Goal: Information Seeking & Learning: Learn about a topic

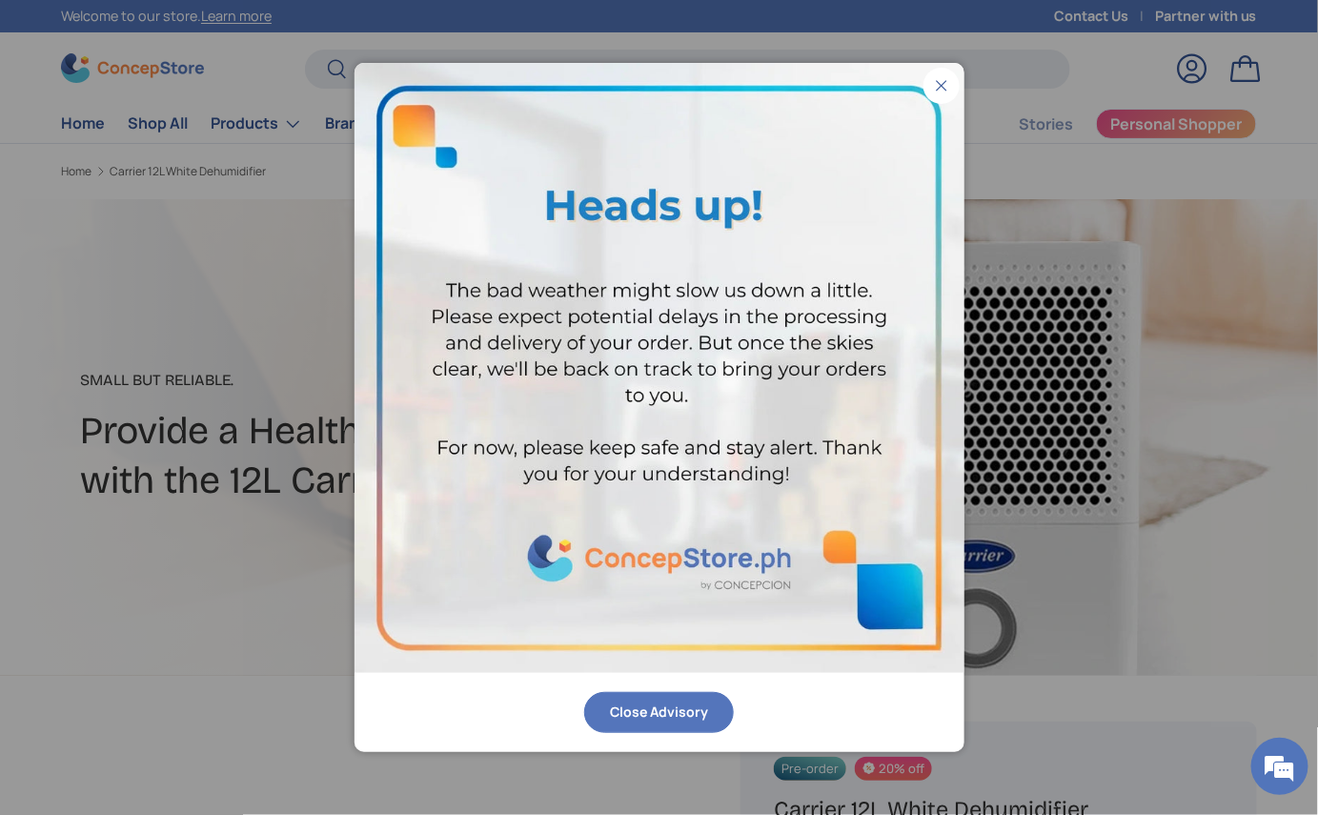
click at [647, 706] on button "Close Advisory" at bounding box center [659, 712] width 150 height 41
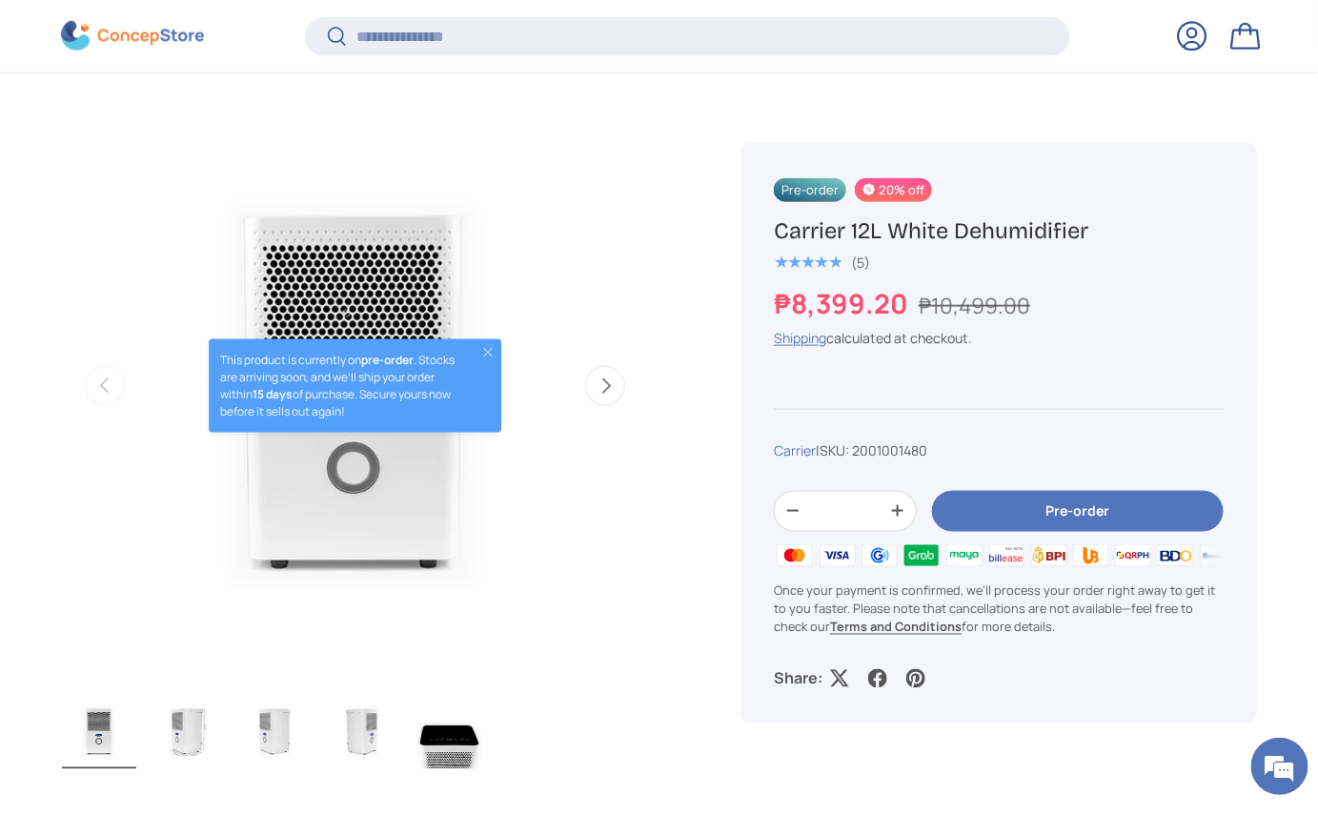
scroll to position [636, 0]
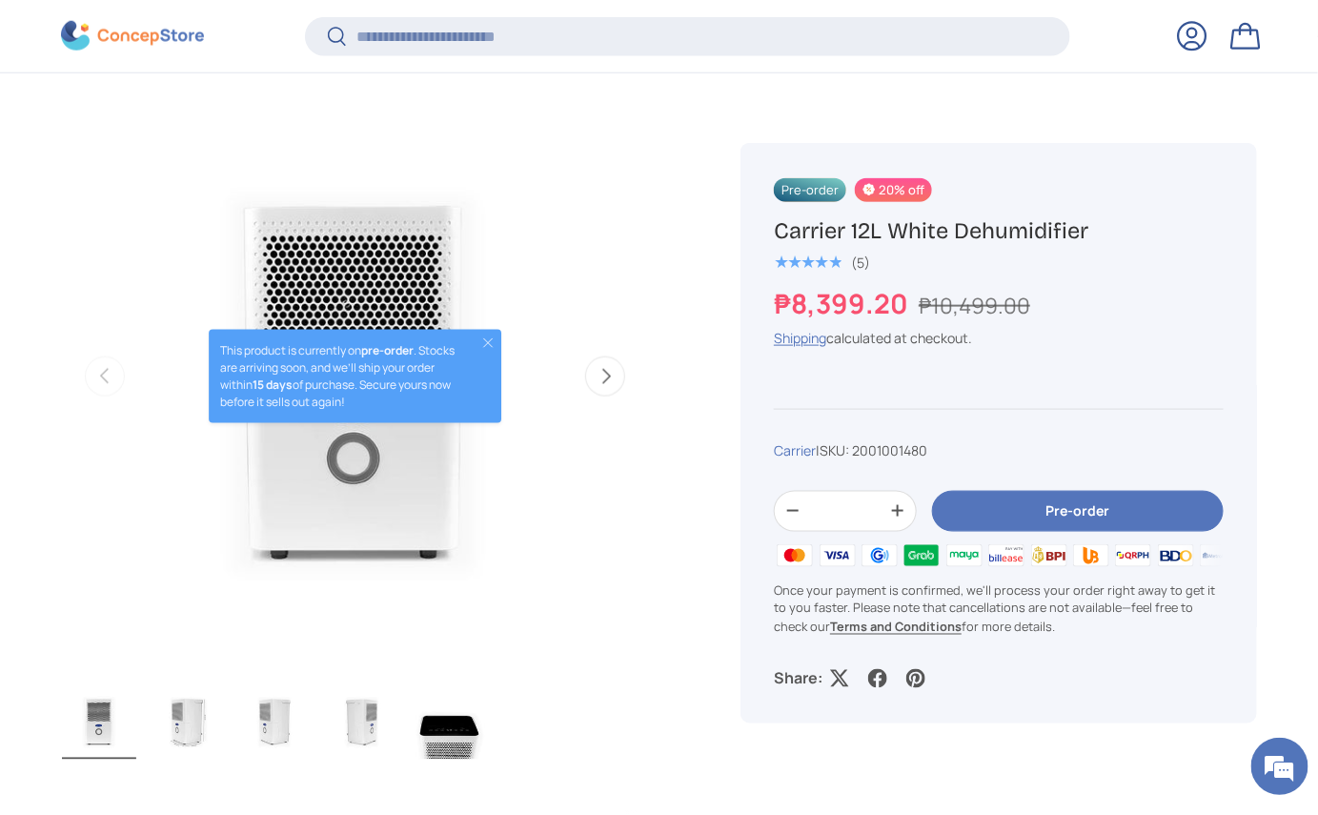
click at [590, 380] on button "Next" at bounding box center [605, 376] width 40 height 40
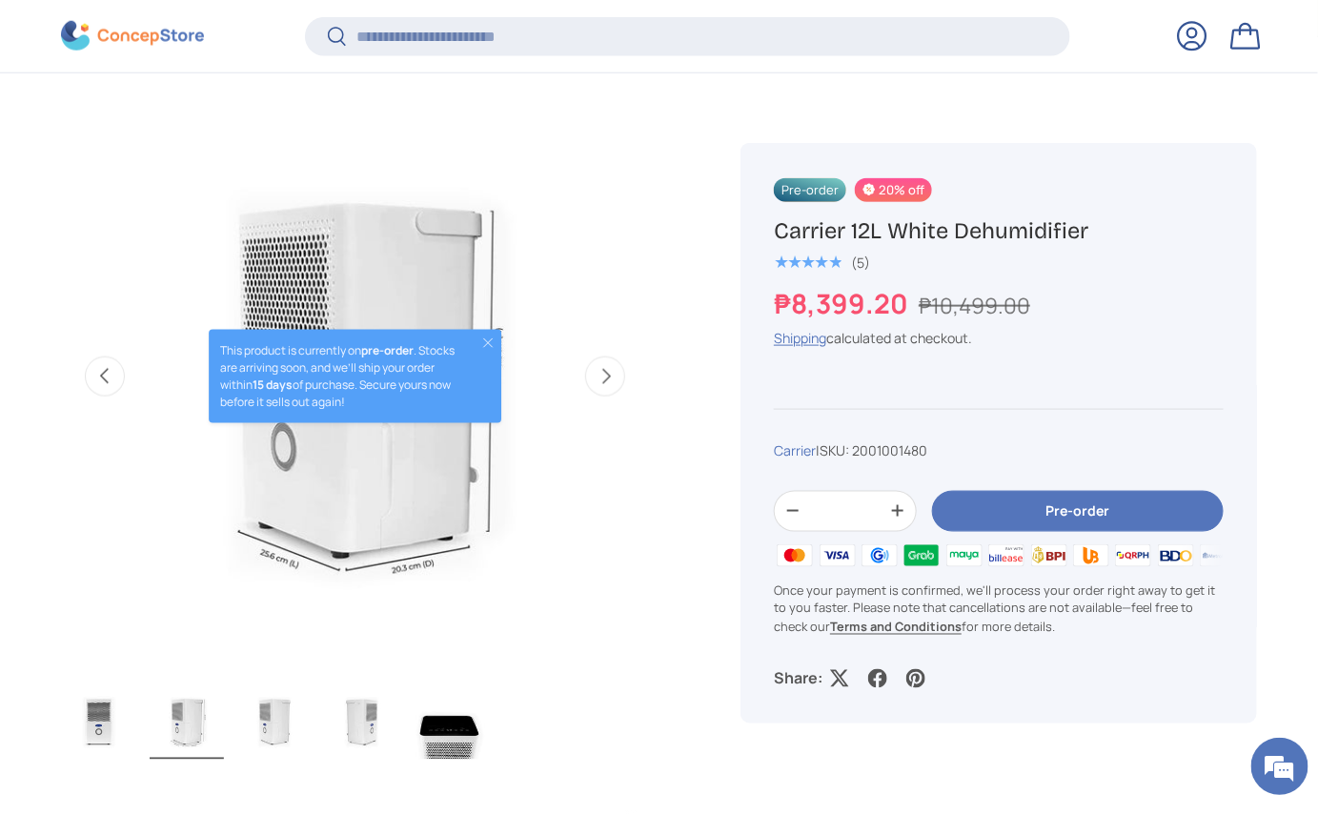
click at [590, 380] on button "Next" at bounding box center [605, 376] width 40 height 40
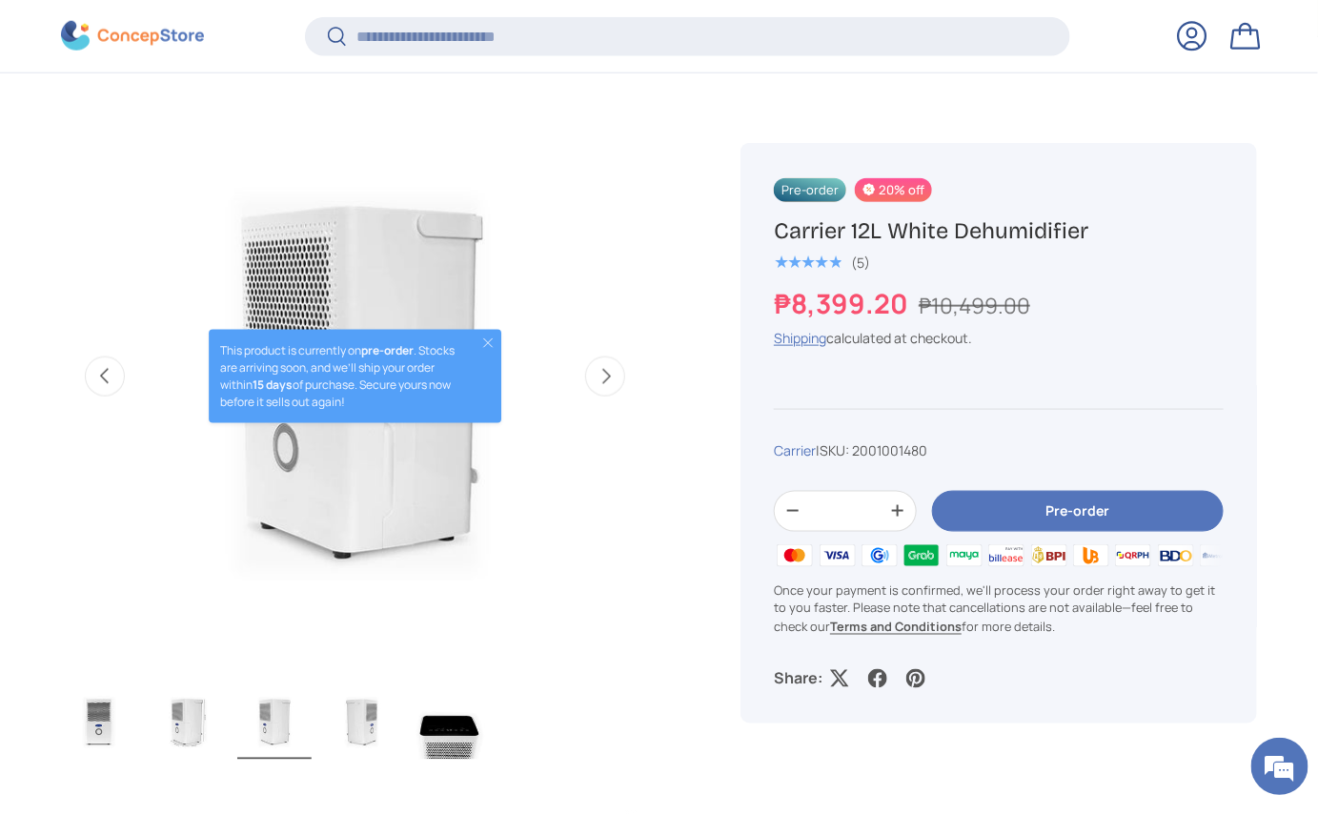
click at [590, 380] on button "Next" at bounding box center [605, 376] width 40 height 40
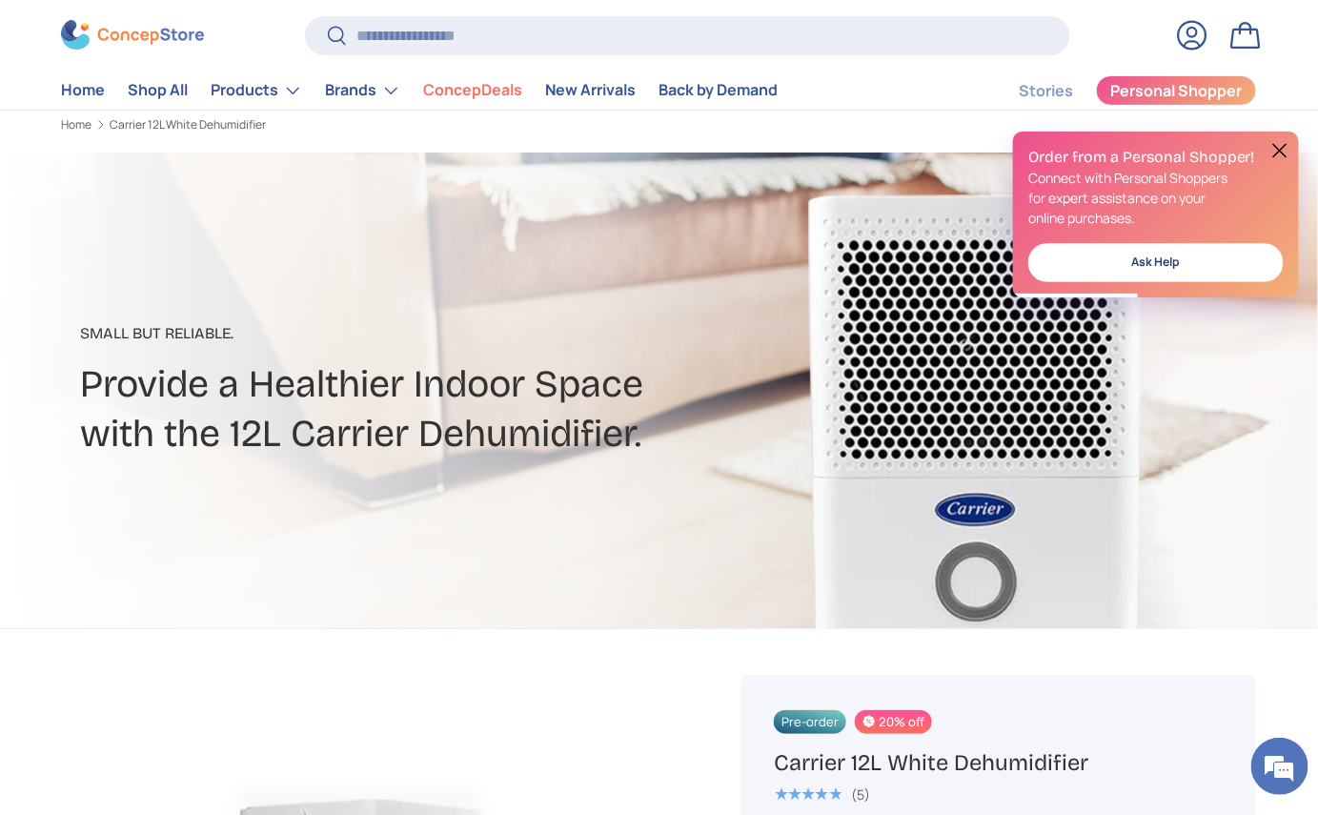
scroll to position [46, 0]
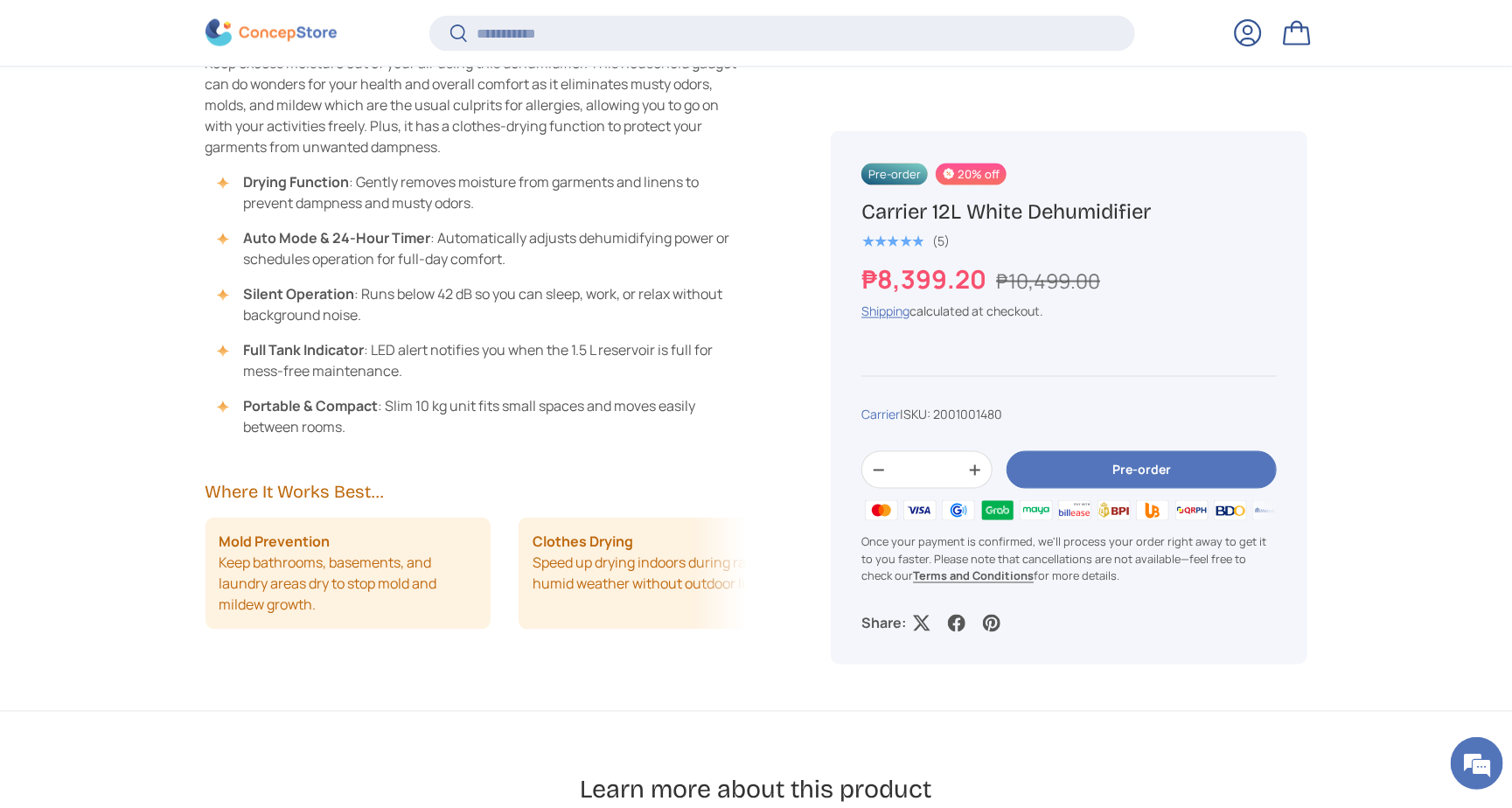
scroll to position [1125, 0]
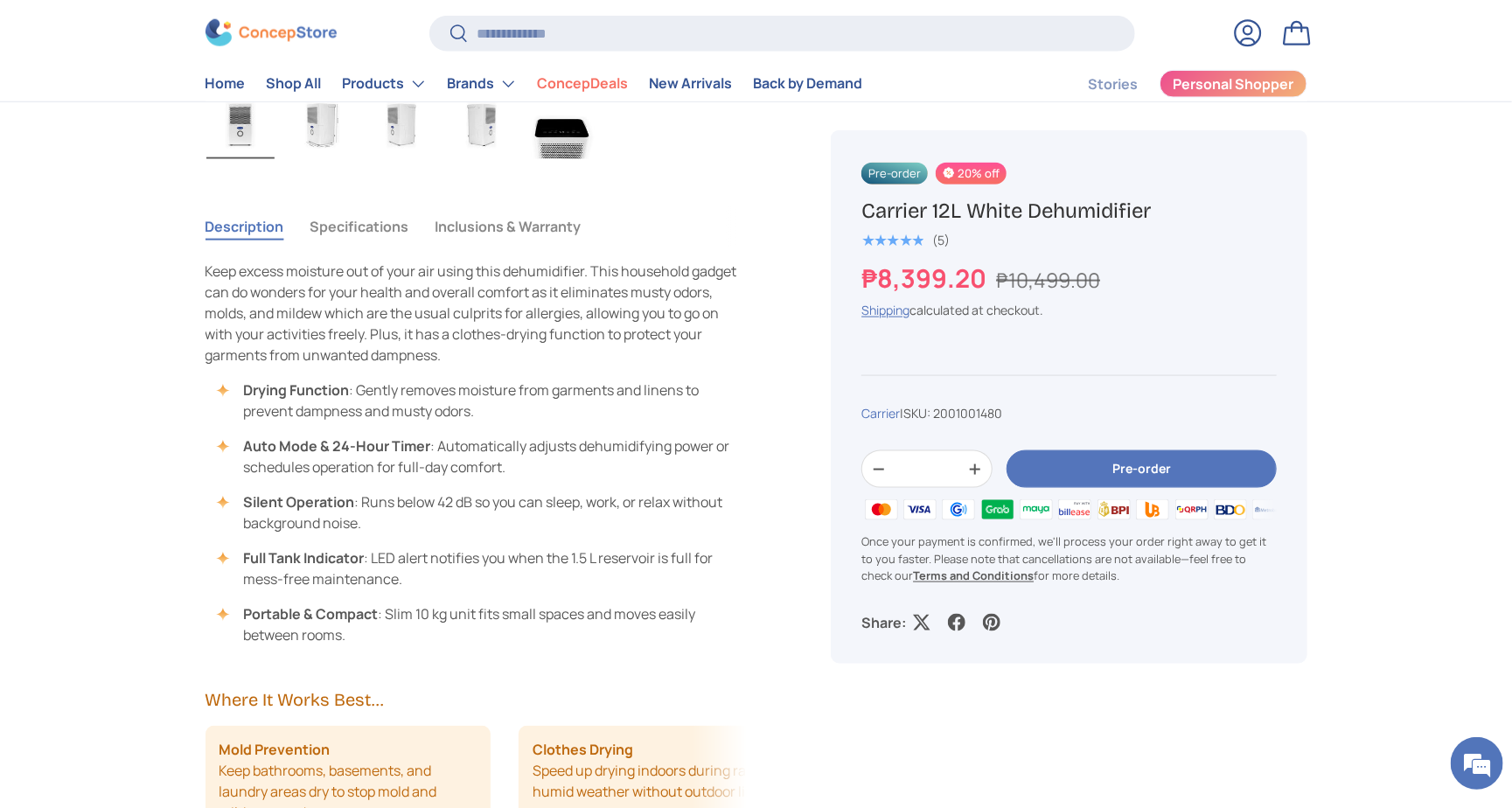
click at [394, 223] on button "Specifications" at bounding box center [360, 227] width 99 height 40
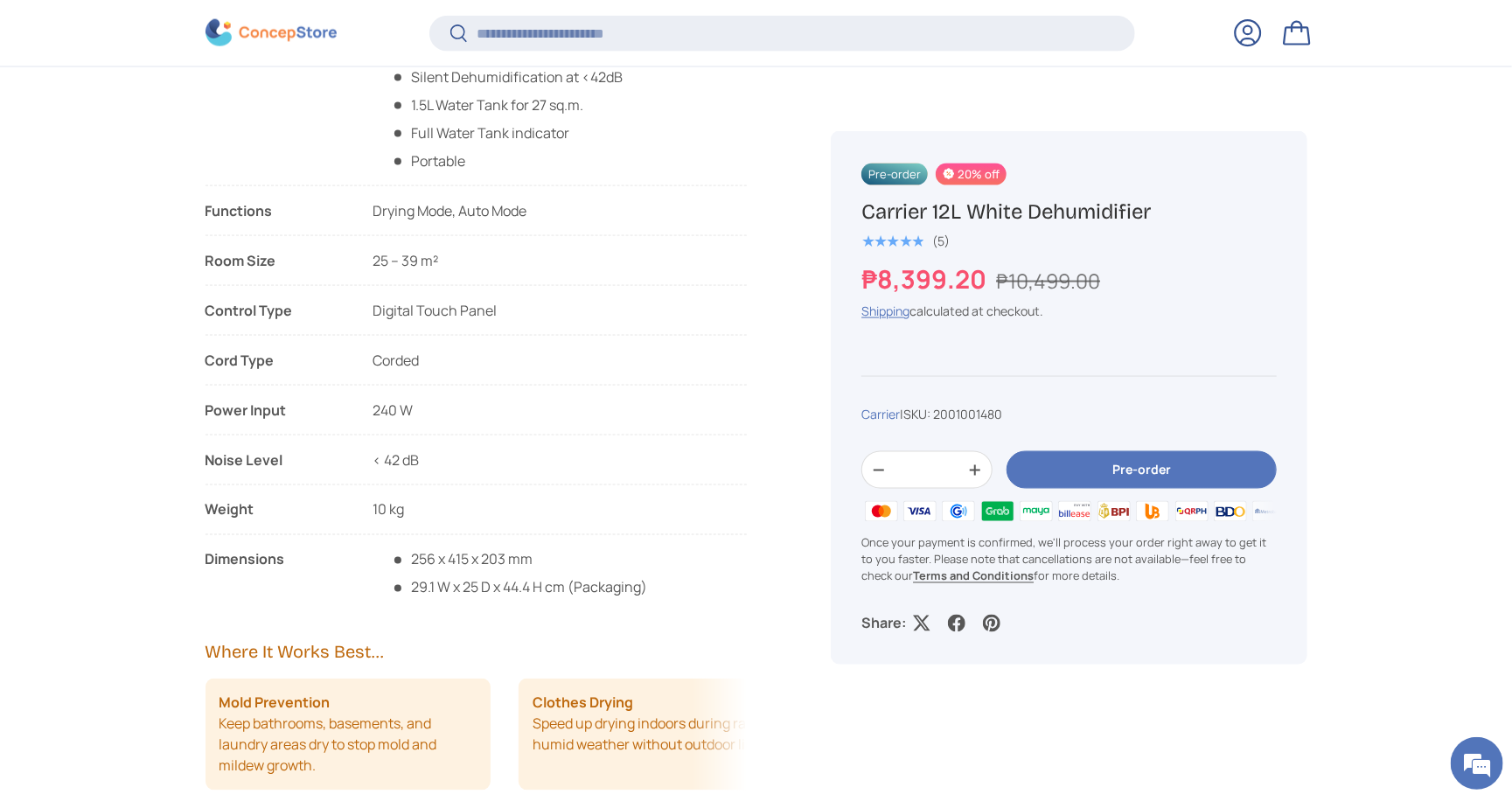
scroll to position [1346, 0]
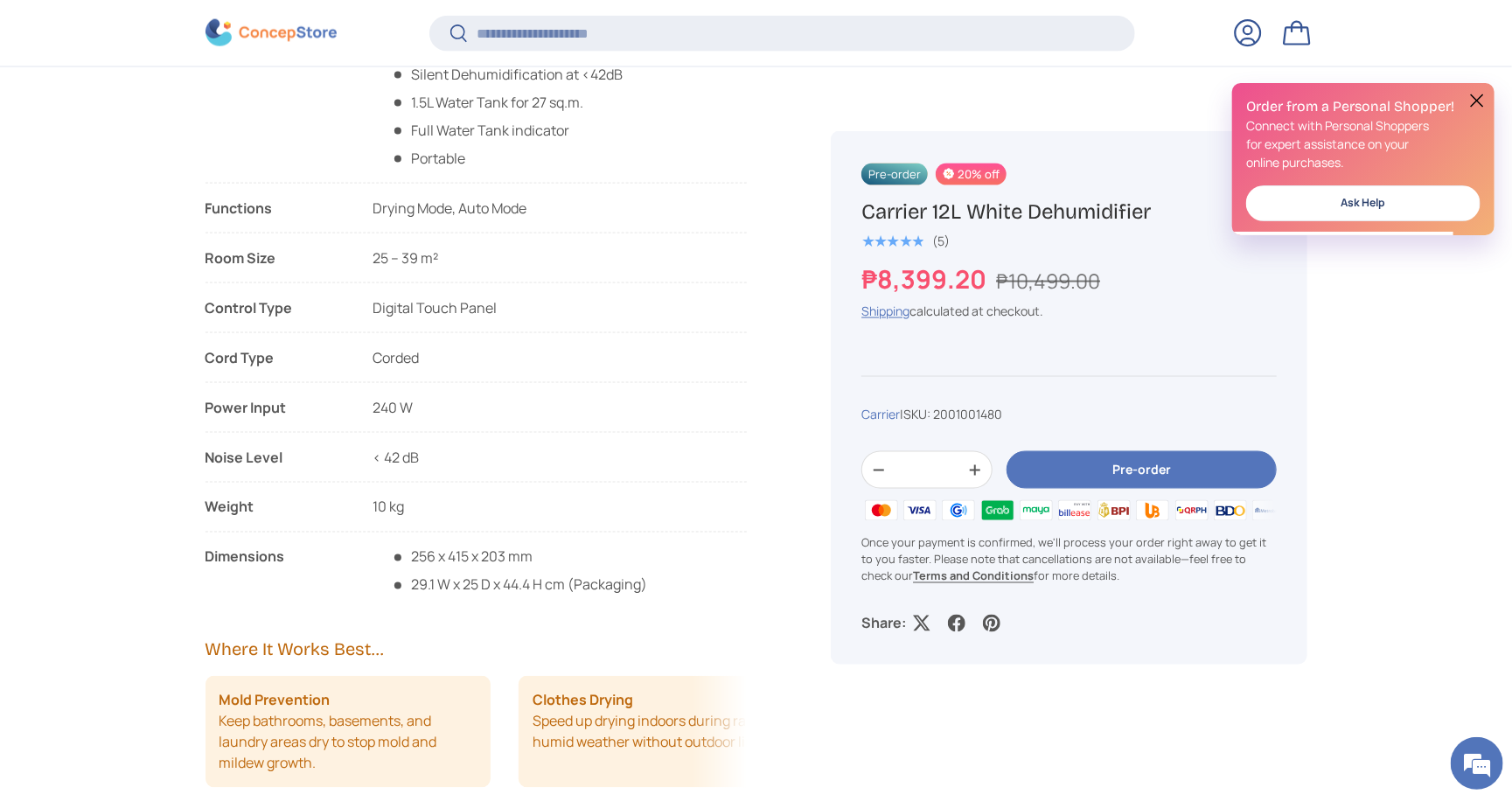
drag, startPoint x: 423, startPoint y: 405, endPoint x: 369, endPoint y: 406, distance: 54.0
click at [369, 406] on ul "Features List 24-hour timing function with LED Display Silent Dehumidification …" at bounding box center [476, 315] width 542 height 559
drag, startPoint x: 424, startPoint y: 408, endPoint x: 369, endPoint y: 409, distance: 55.0
click at [369, 409] on li "Power Input 240 W" at bounding box center [476, 415] width 542 height 36
click at [476, 643] on div "Description Specifications Inclusions & Warranty Keep excess moisture out of yo…" at bounding box center [497, 419] width 584 height 890
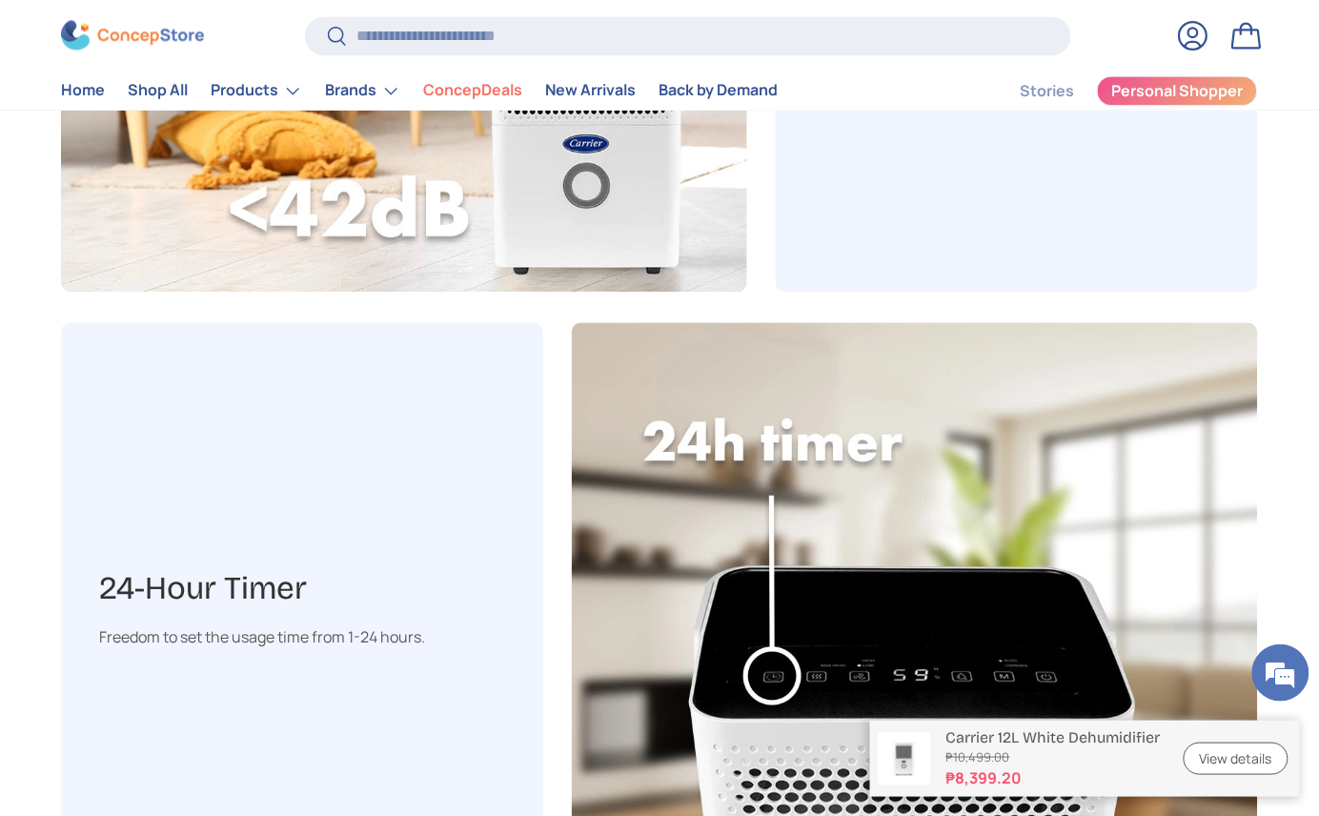
scroll to position [0, 0]
